Goal: Information Seeking & Learning: Check status

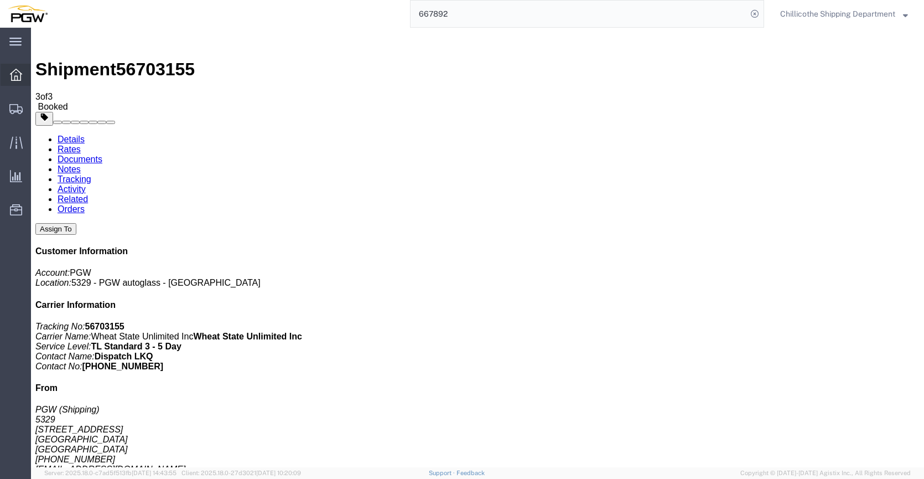
click at [9, 76] on div at bounding box center [16, 75] width 31 height 22
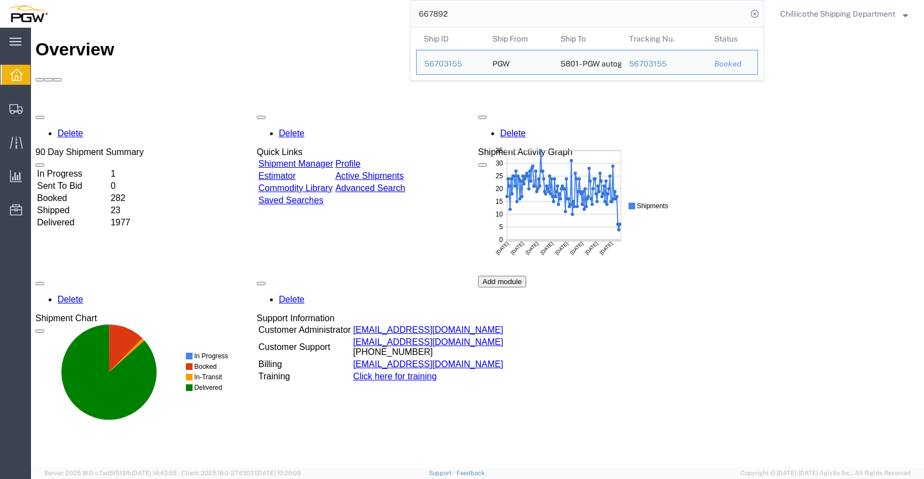
click at [540, 20] on input "667892" at bounding box center [579, 14] width 336 height 27
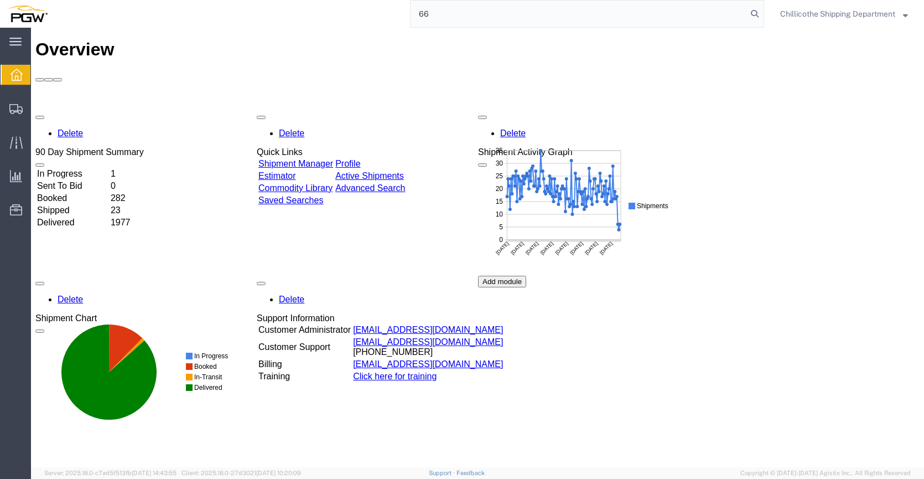
type input "6"
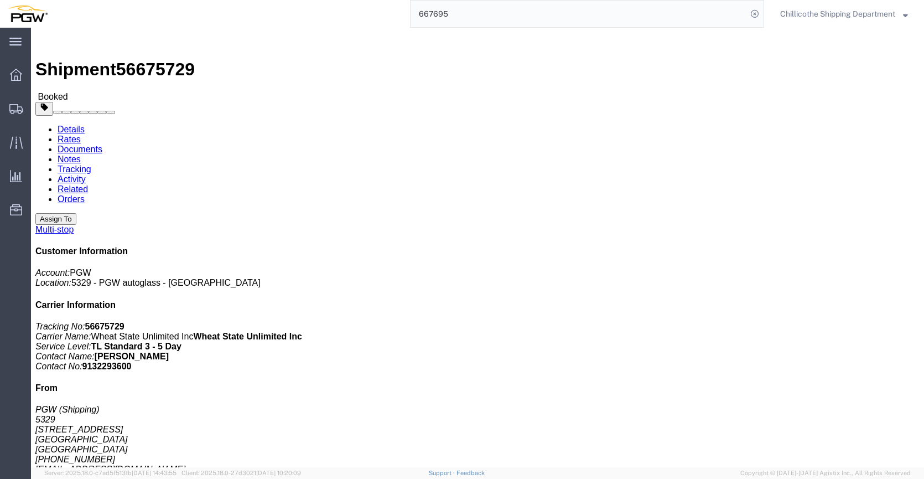
click link "Documents"
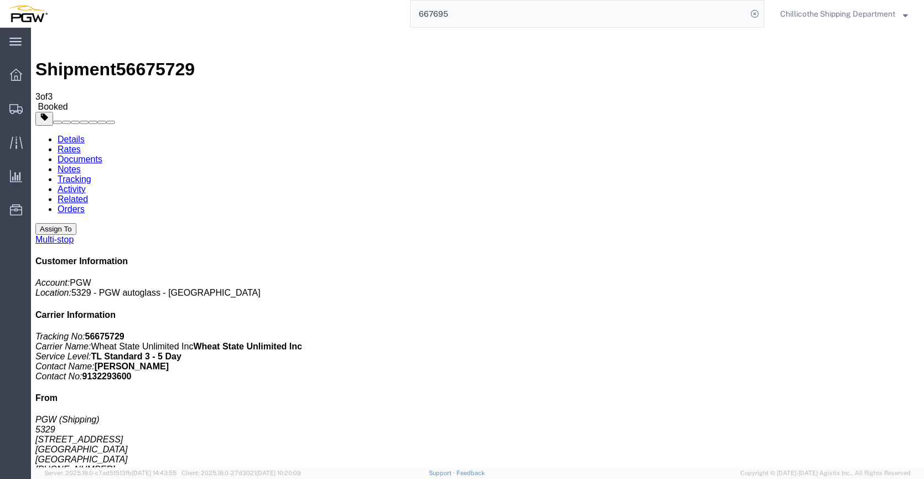
click at [485, 14] on input "667695" at bounding box center [579, 14] width 336 height 27
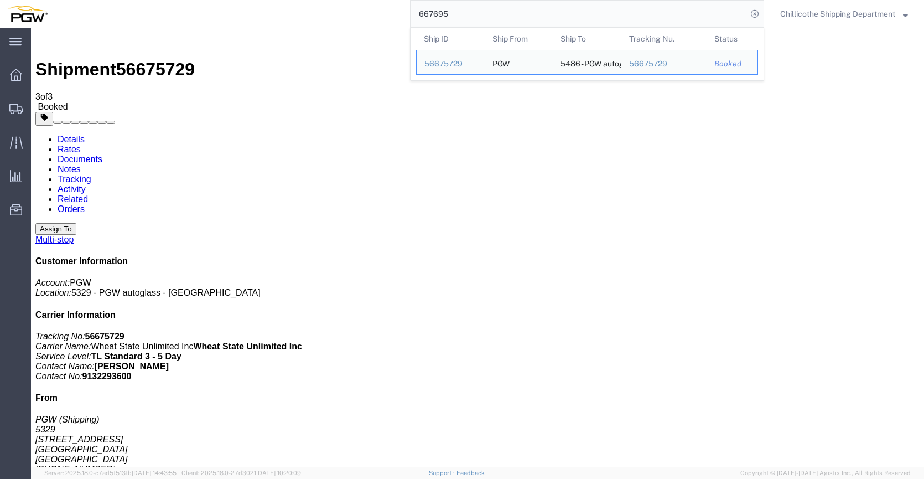
click at [485, 14] on input "667695" at bounding box center [579, 14] width 336 height 27
paste input "220378"
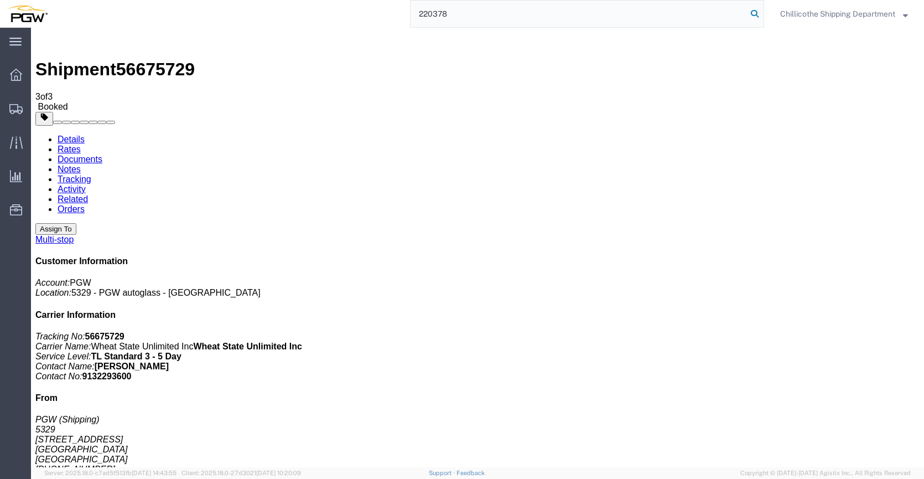
click at [754, 11] on icon at bounding box center [754, 13] width 15 height 15
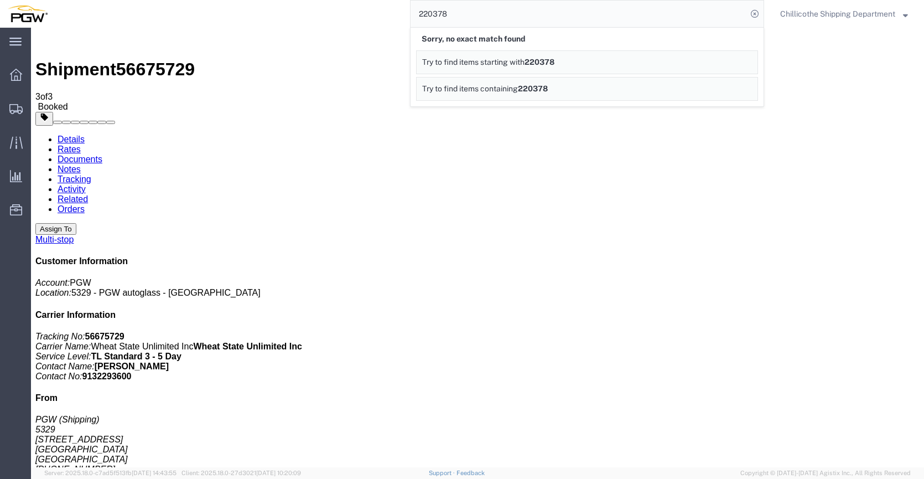
click at [452, 11] on input "220378" at bounding box center [579, 14] width 336 height 27
paste input "667792"
type input "667792"
click at [756, 12] on icon at bounding box center [754, 13] width 15 height 15
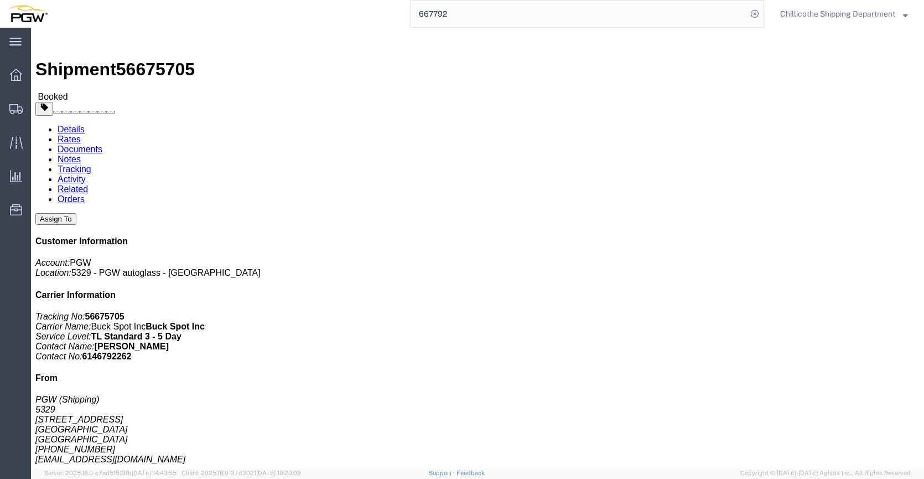
click link "Documents"
